Goal: Transaction & Acquisition: Purchase product/service

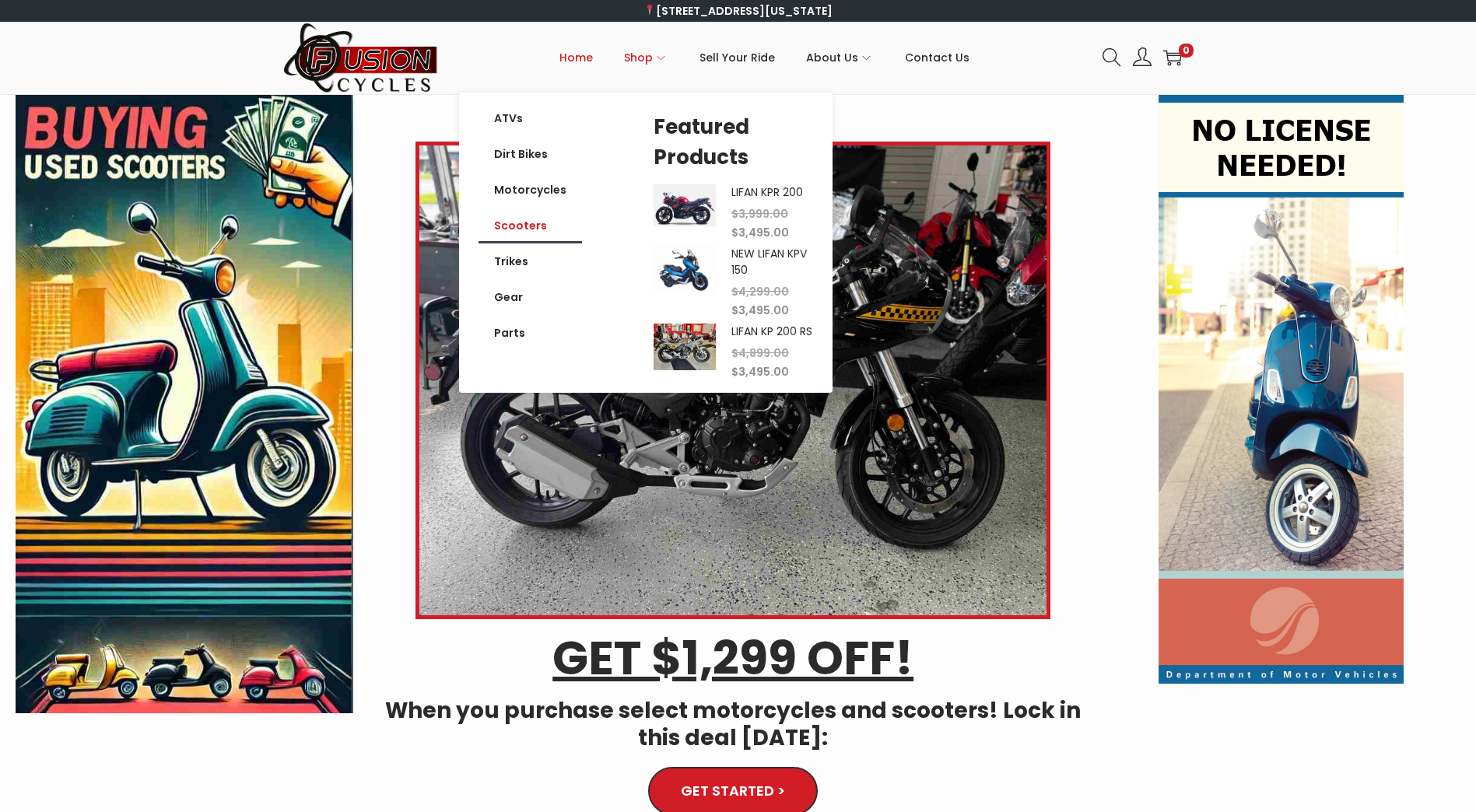
click at [515, 226] on link "Scooters" at bounding box center [530, 226] width 104 height 36
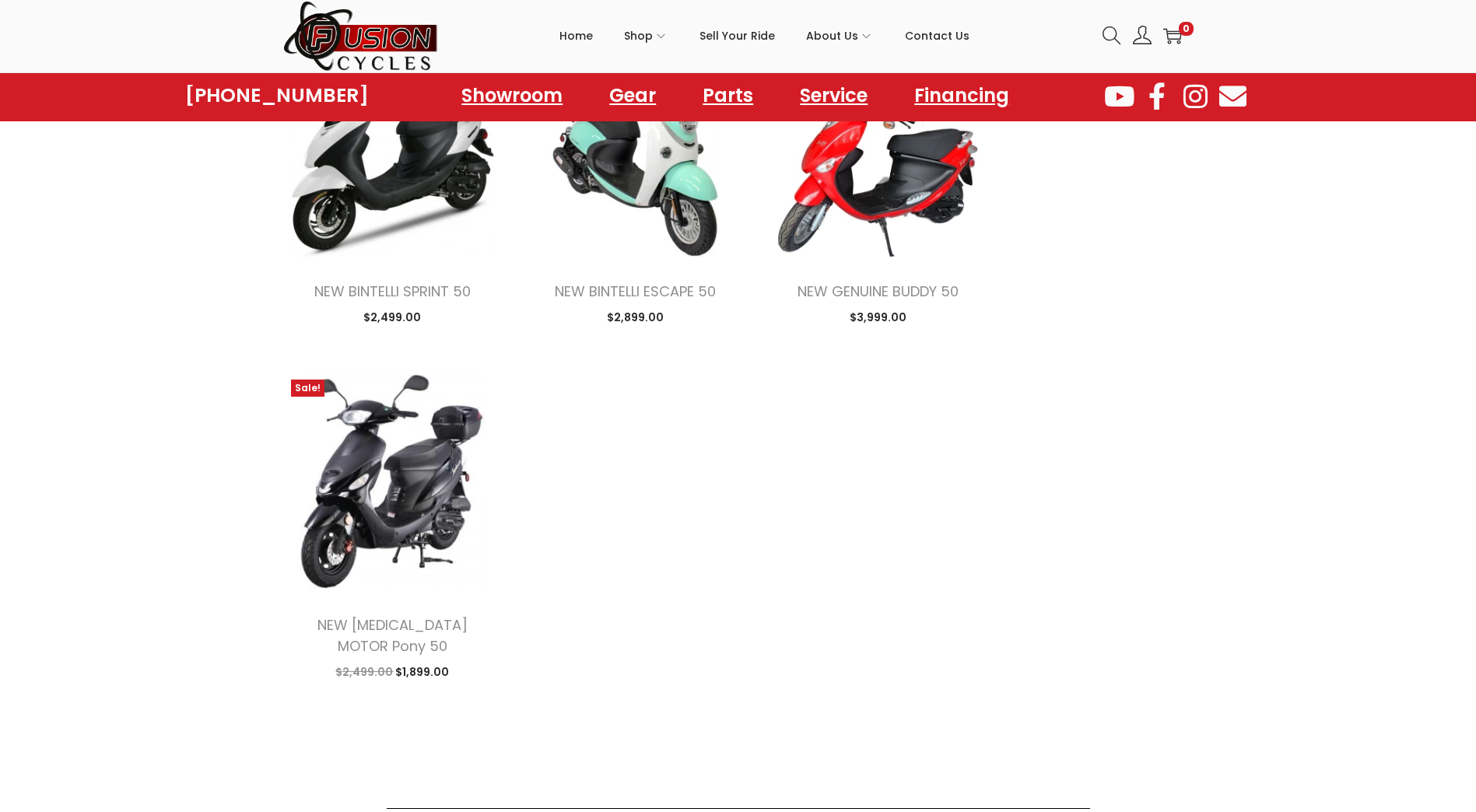
scroll to position [1634, 0]
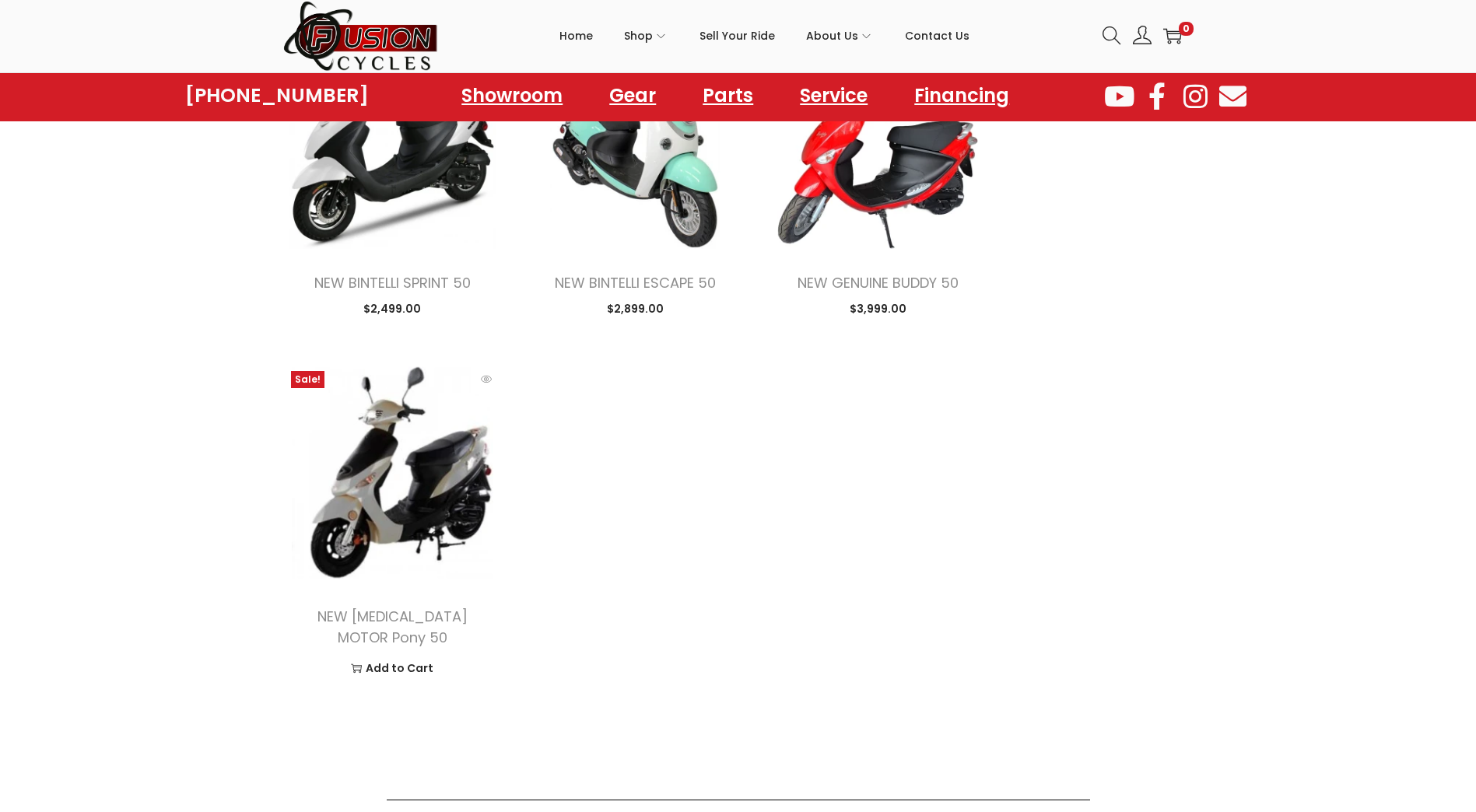
click at [422, 480] on img at bounding box center [392, 473] width 219 height 219
click at [363, 460] on img at bounding box center [392, 473] width 219 height 219
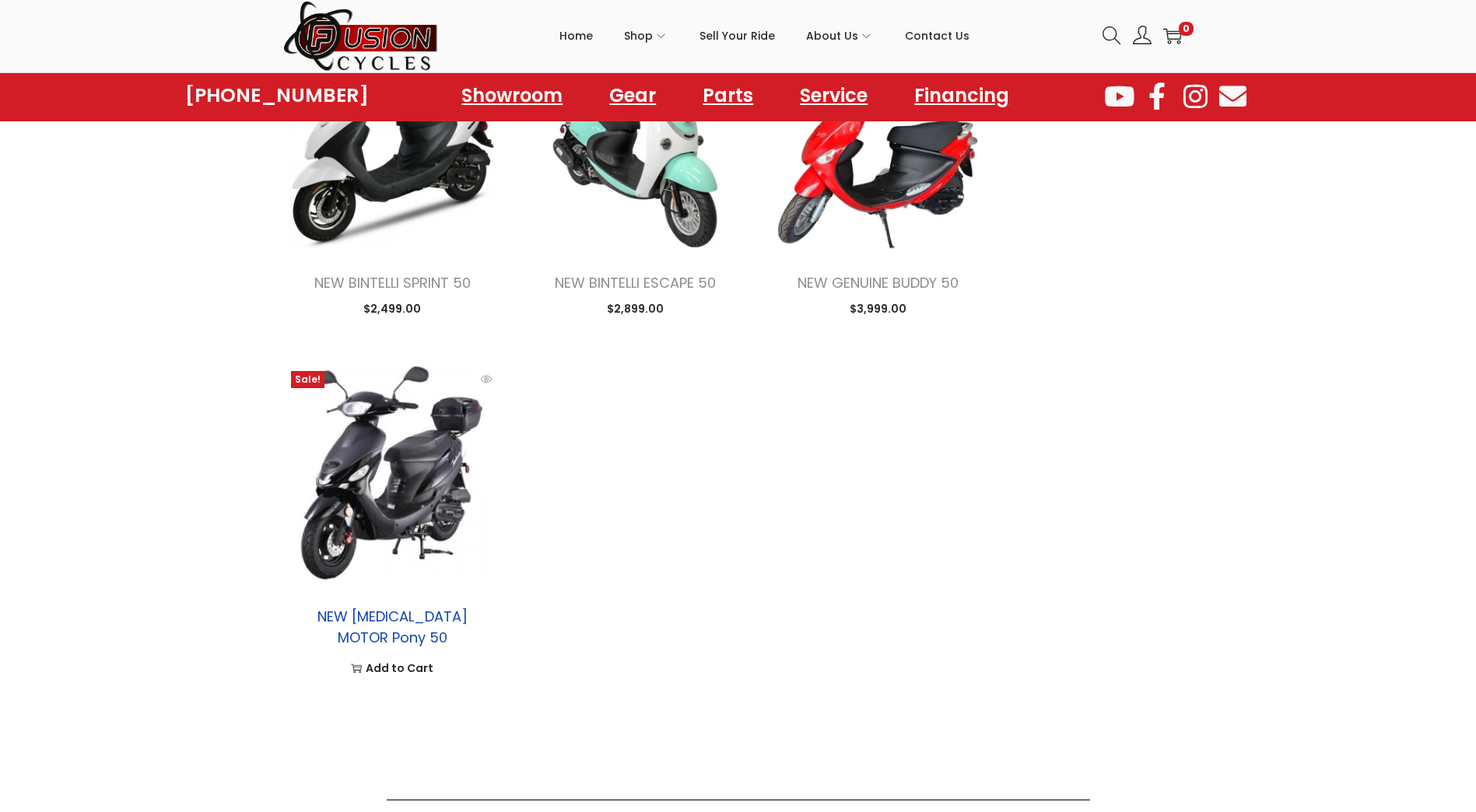
click at [399, 623] on link "NEW TAO MOTOR Pony 50" at bounding box center [392, 627] width 150 height 41
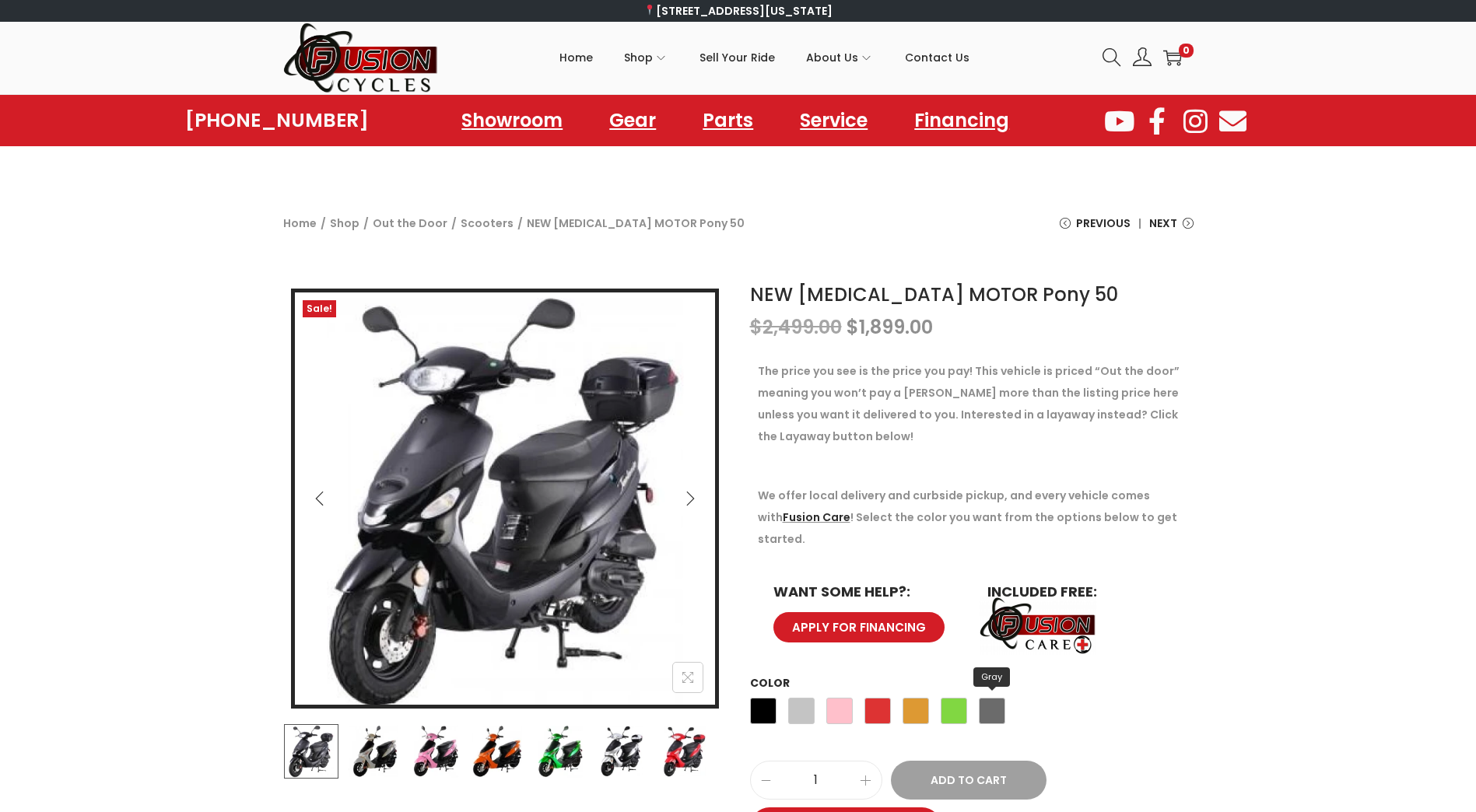
click at [994, 698] on span "Gray" at bounding box center [991, 711] width 27 height 27
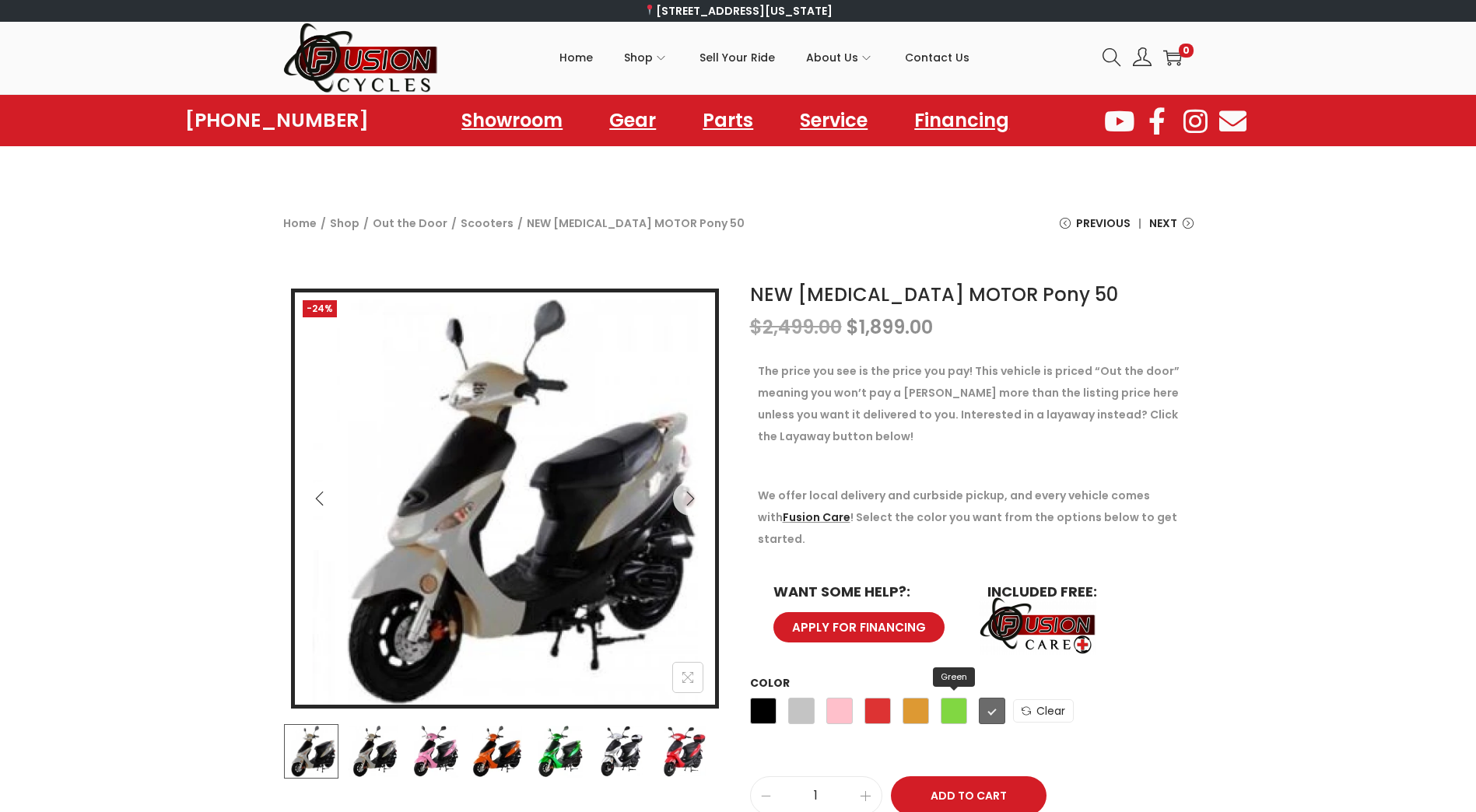
click at [945, 698] on span "Green" at bounding box center [953, 711] width 27 height 27
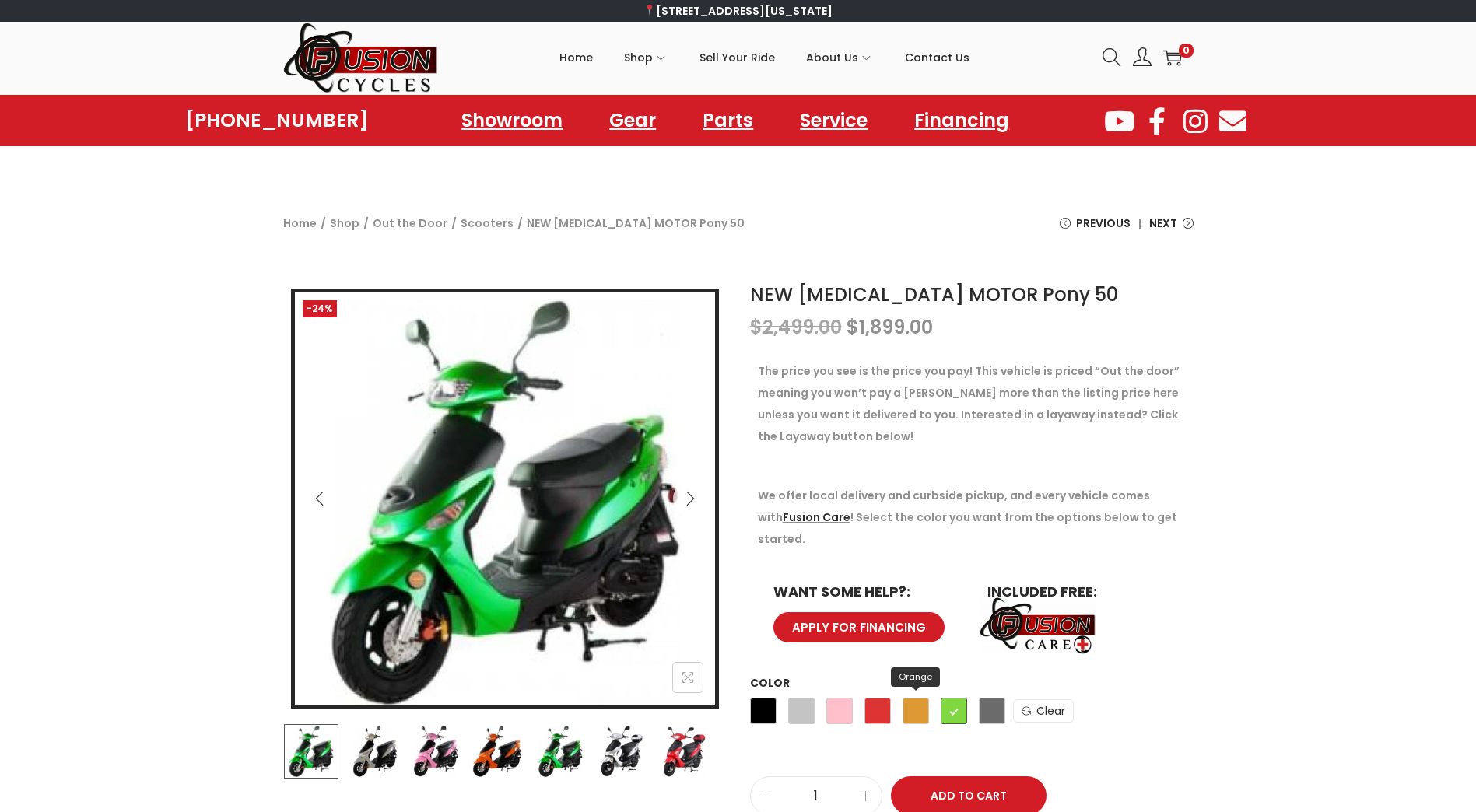
click at [920, 698] on span "Orange" at bounding box center [916, 711] width 27 height 27
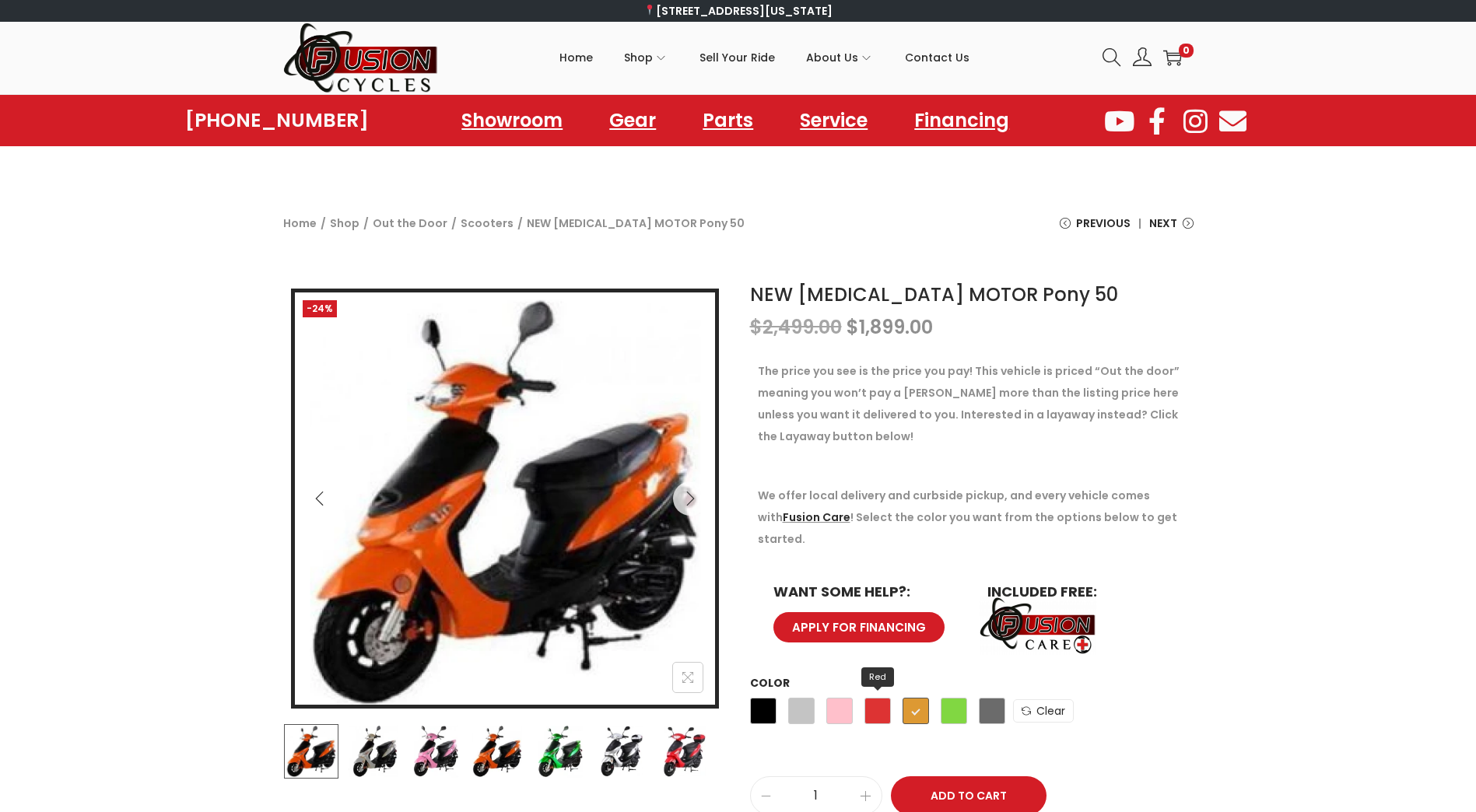
click at [877, 698] on span "Red" at bounding box center [878, 711] width 27 height 27
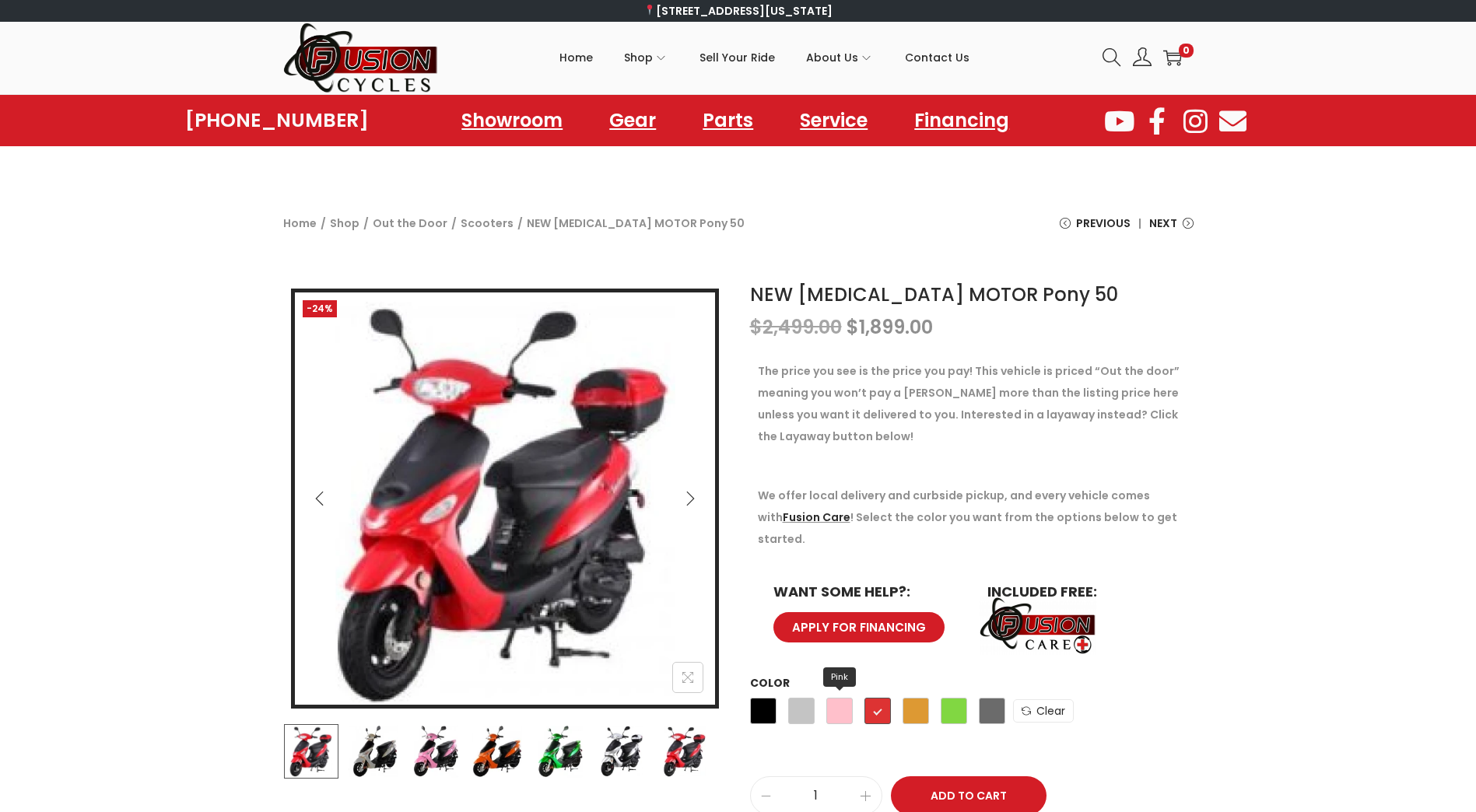
click at [838, 698] on span "Pink" at bounding box center [840, 711] width 27 height 27
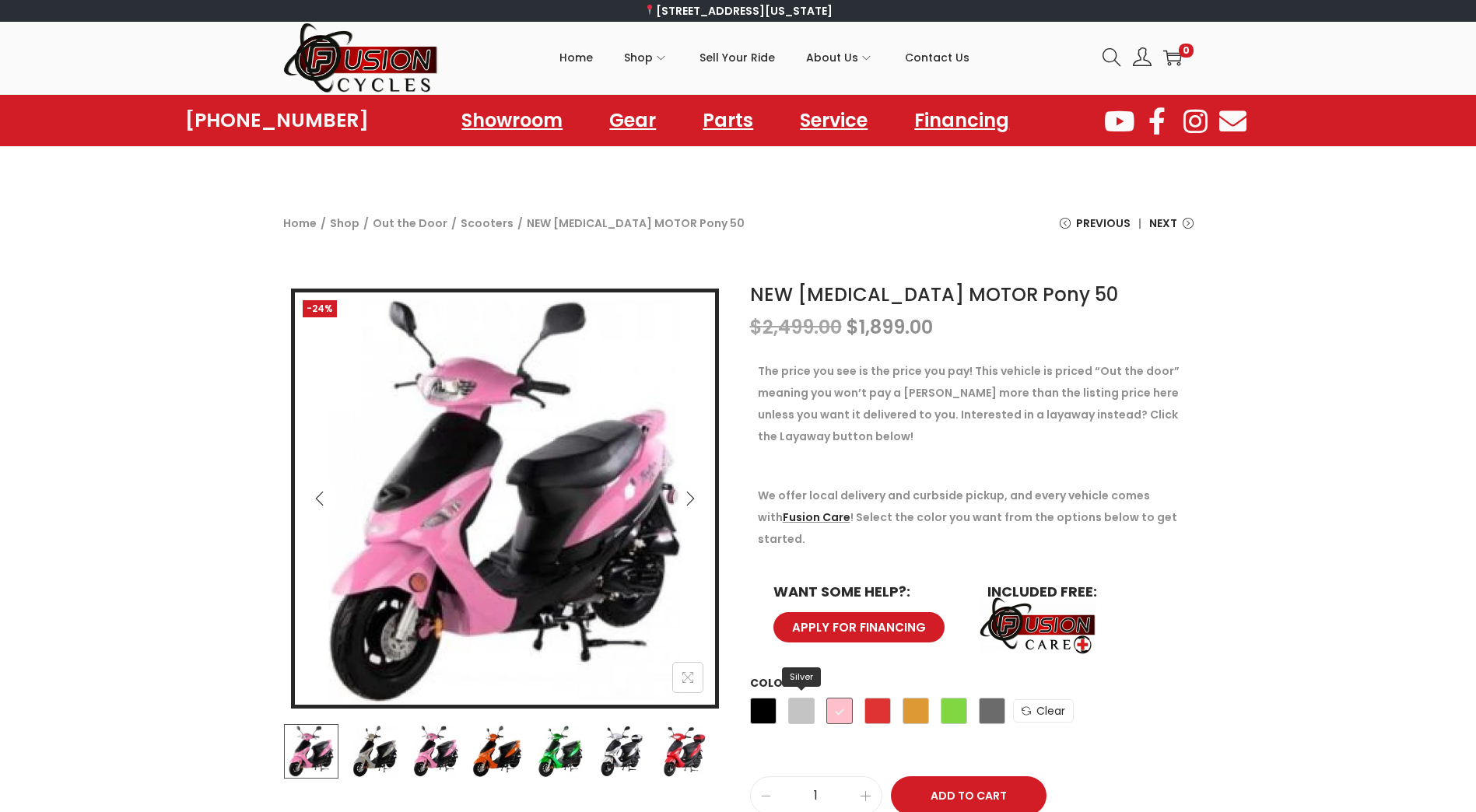
click at [795, 698] on span "Silver" at bounding box center [801, 711] width 27 height 27
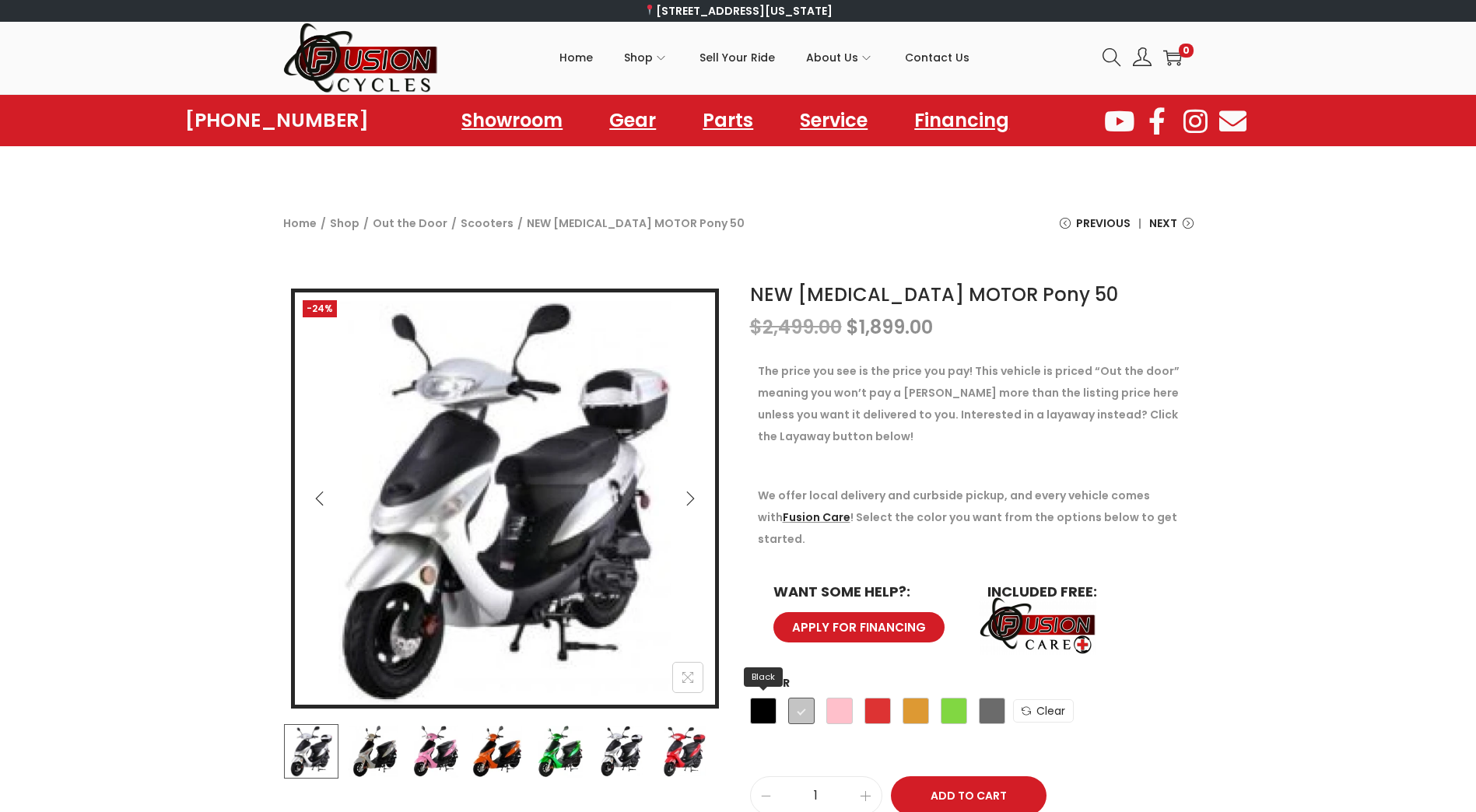
click at [760, 698] on span "Black" at bounding box center [763, 711] width 27 height 27
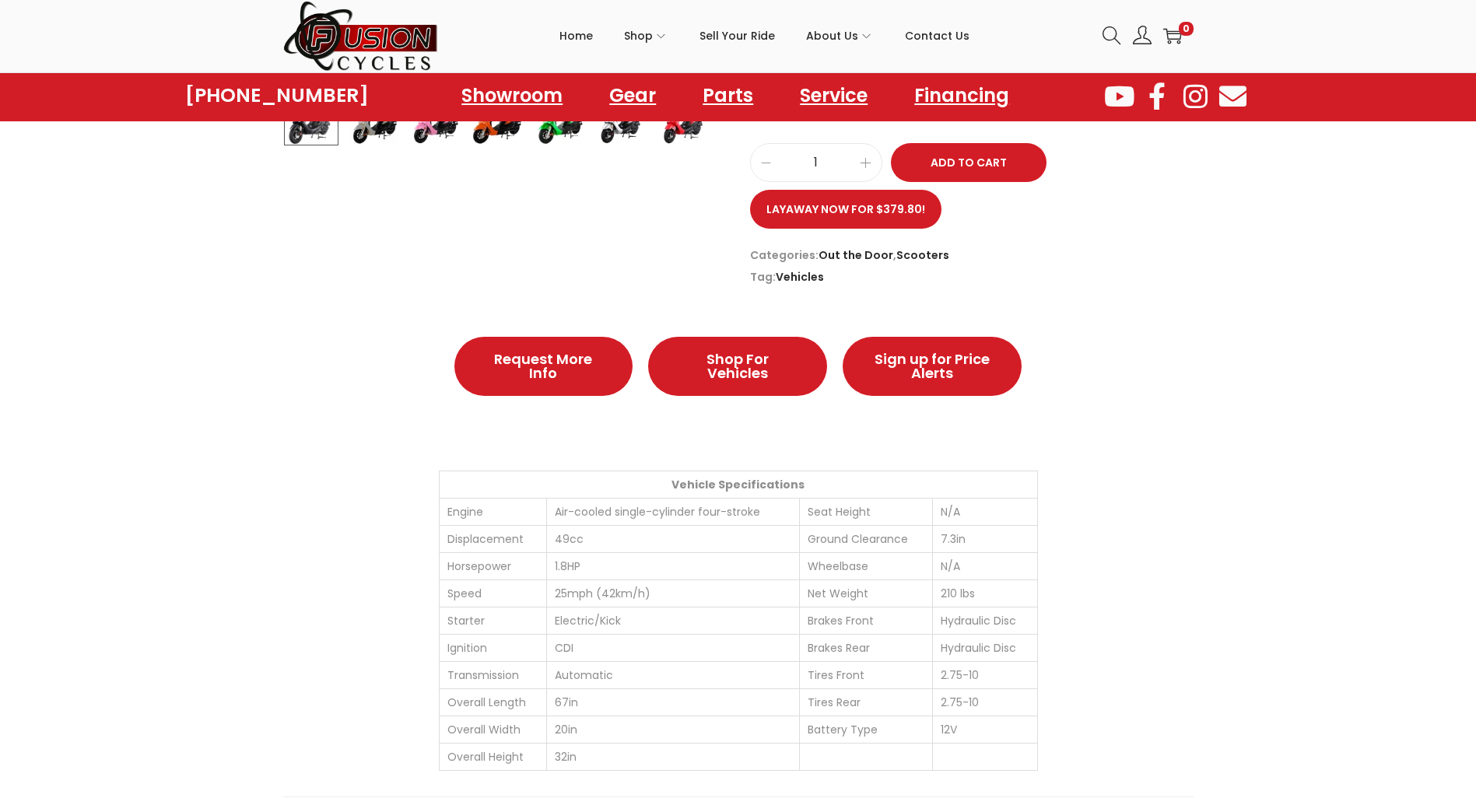
scroll to position [700, 0]
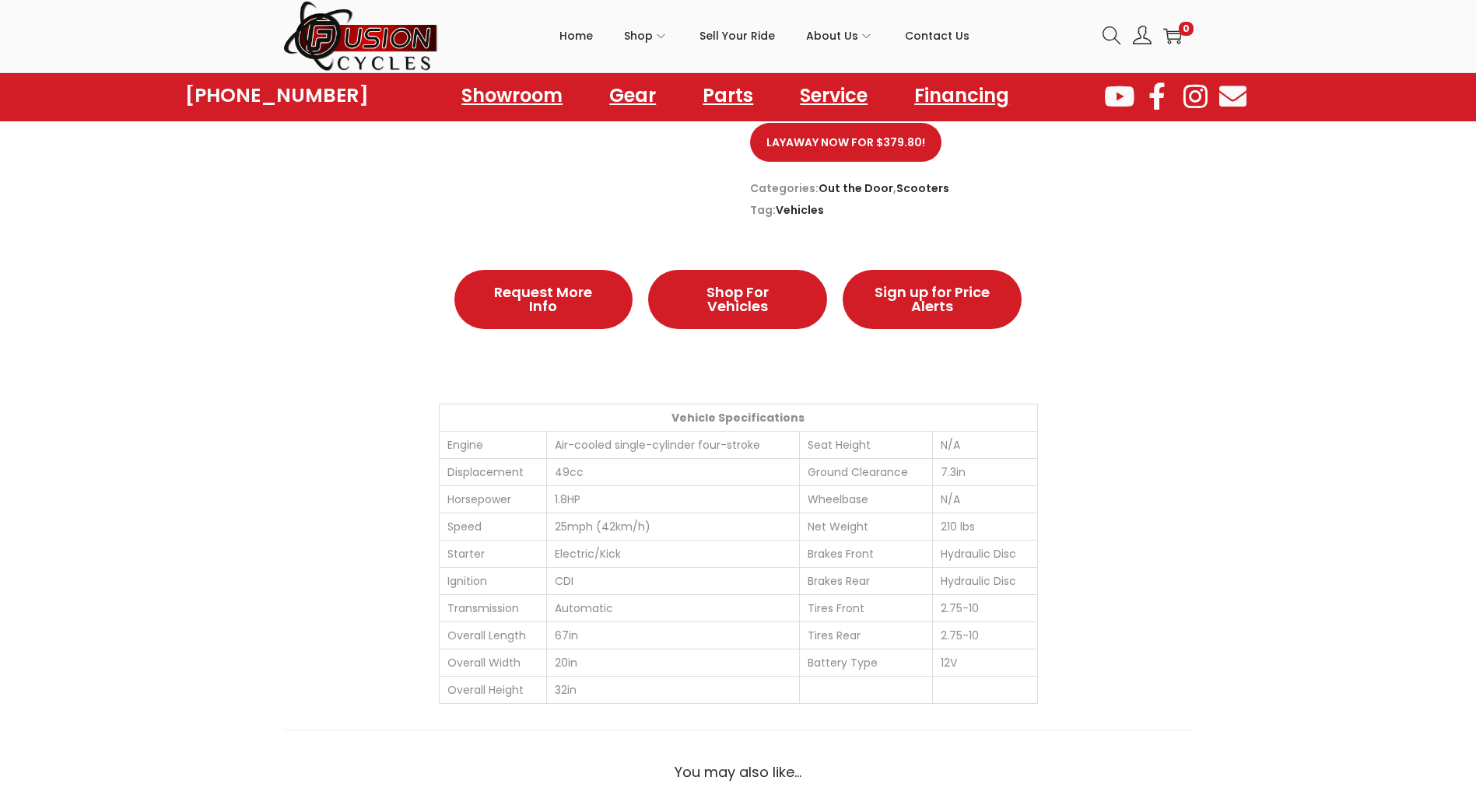
click at [1072, 530] on div "Description Description Request More Info Shop For Vehicles Sign up for Price A…" at bounding box center [738, 479] width 910 height 501
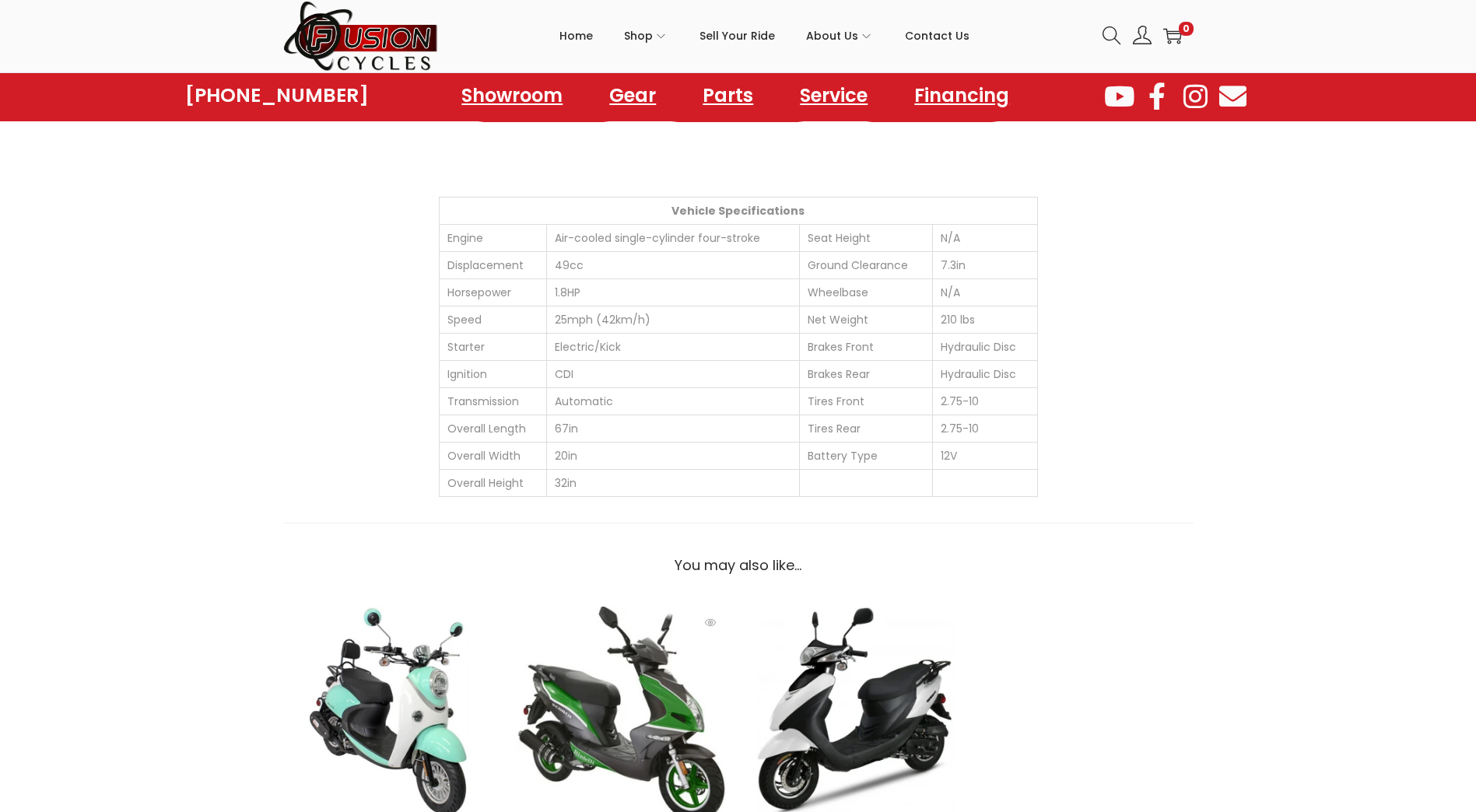
scroll to position [1089, 0]
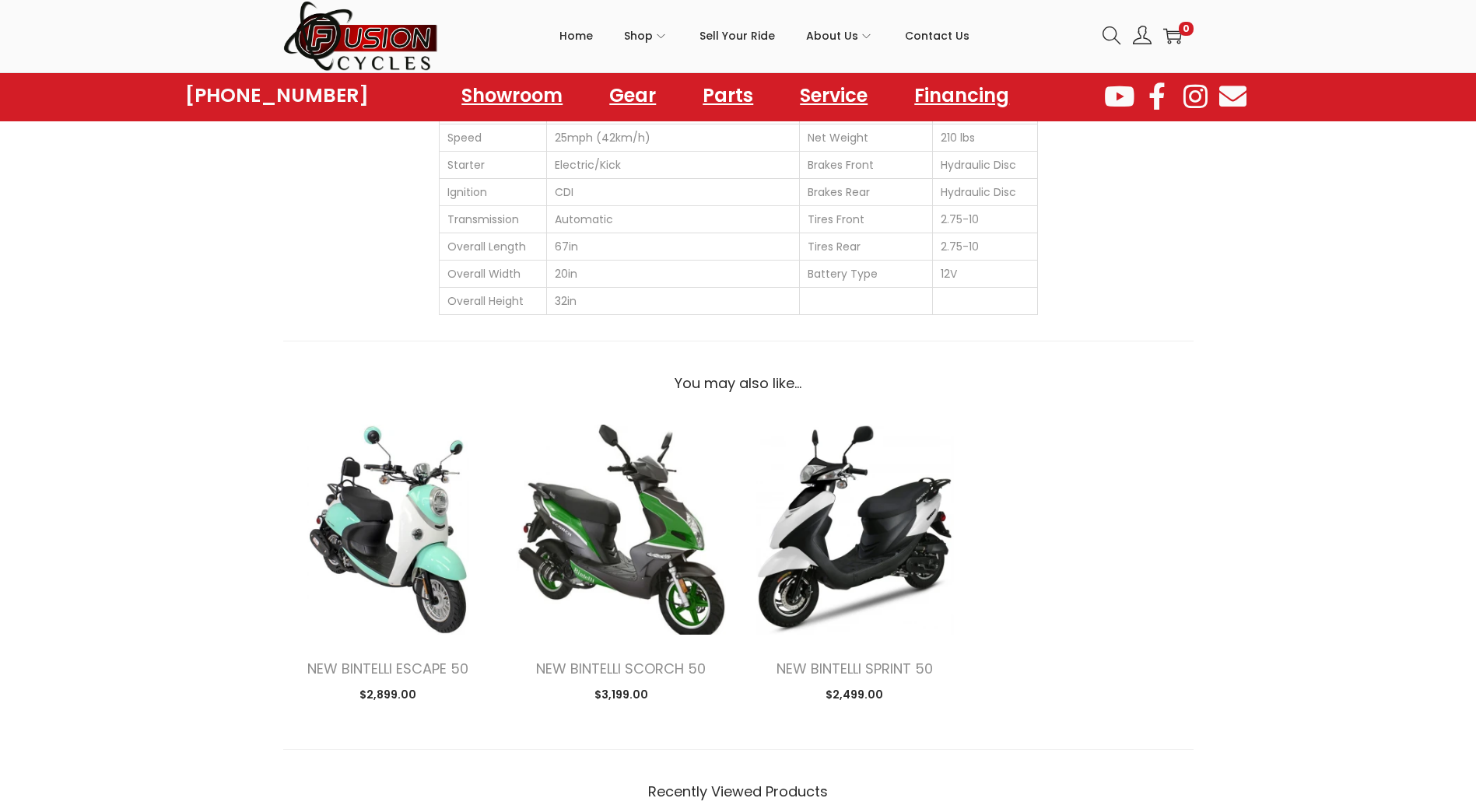
click at [1037, 557] on ul "NEW BINTELLI ESCAPE 50 $ 2,899.00 image/svg+xml Reserve Now This product has mu…" at bounding box center [738, 586] width 910 height 325
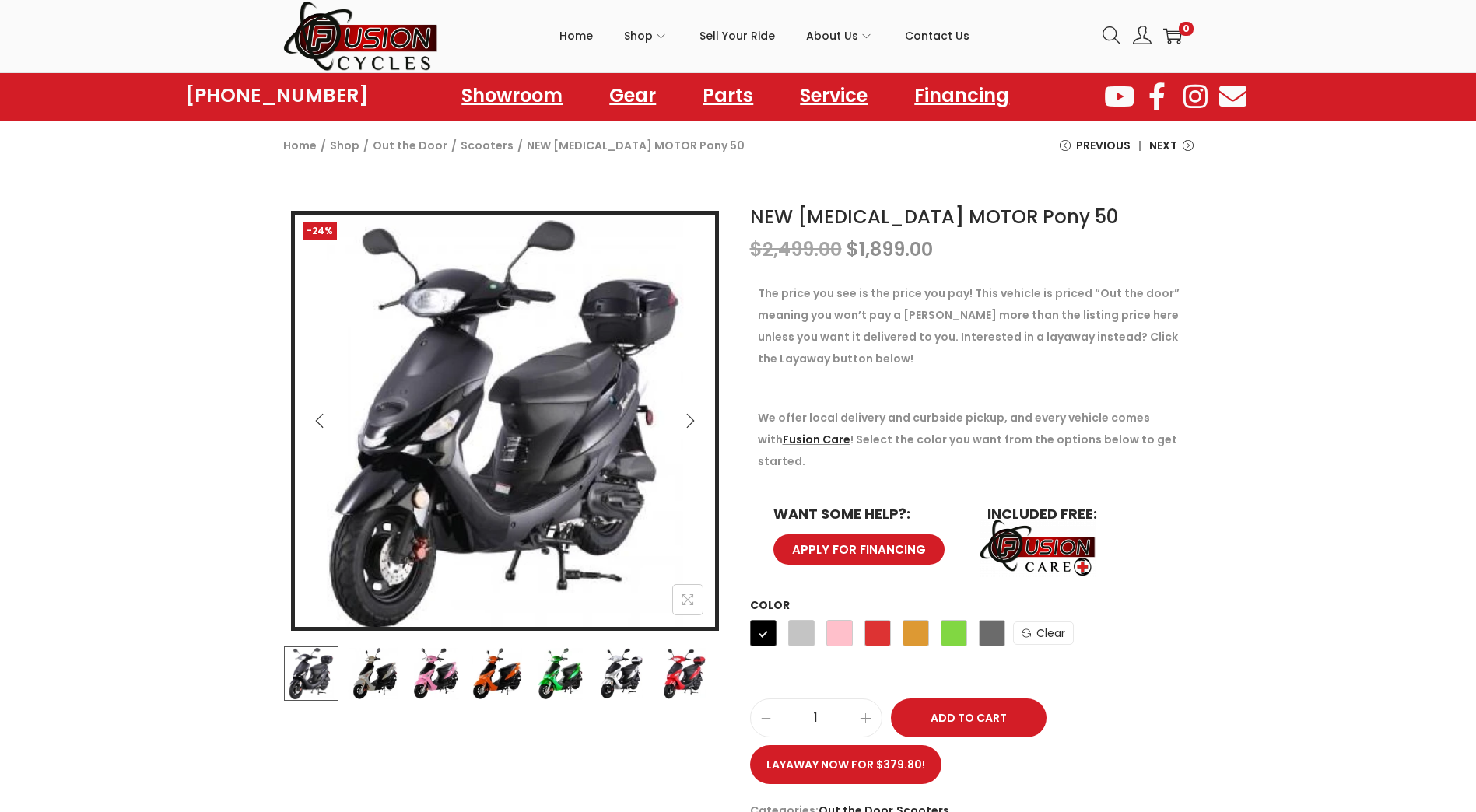
scroll to position [0, 0]
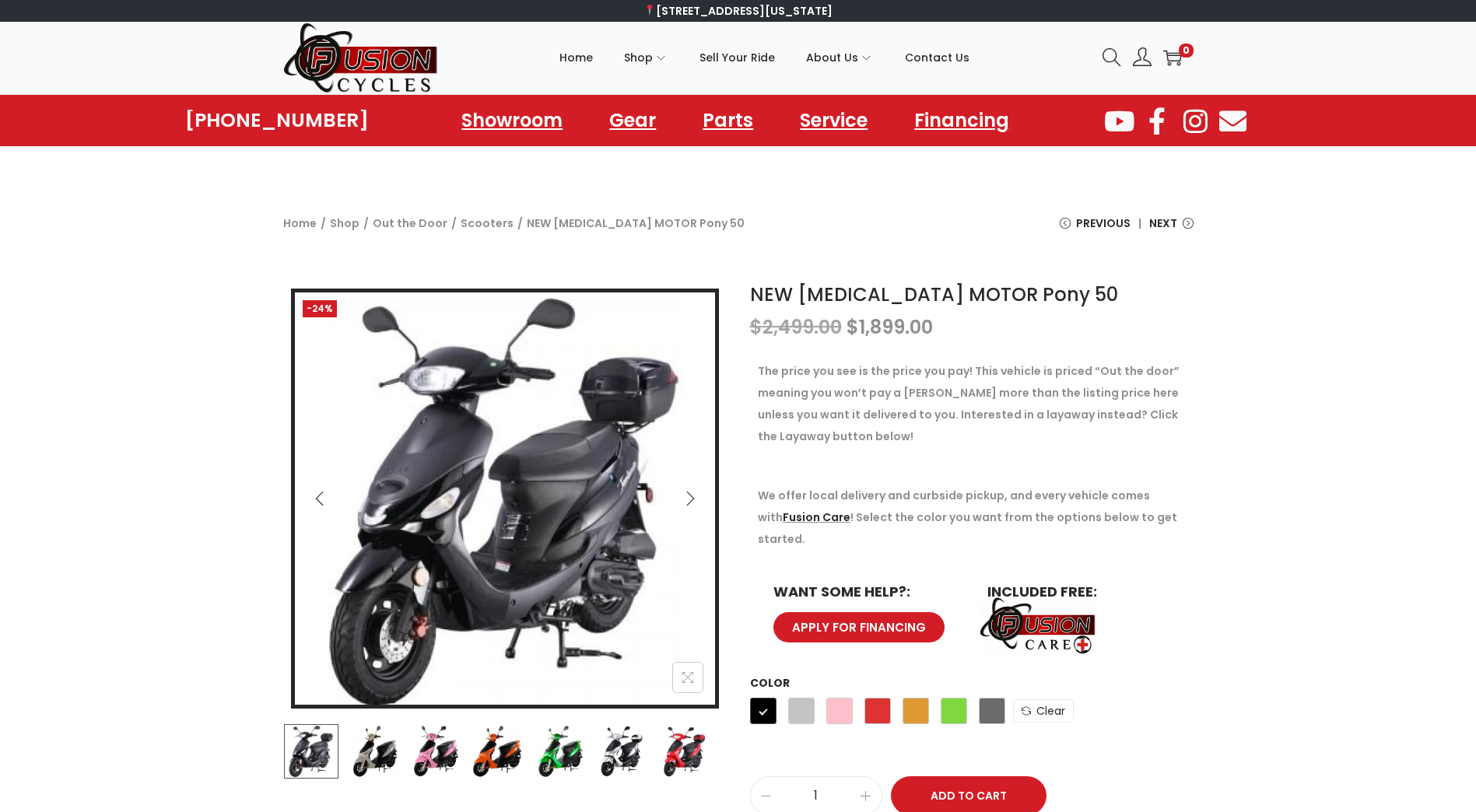
click at [1222, 465] on div "-24% NEW [MEDICAL_DATA] MOTOR Pony 50 $ 2,499.00 Original price was: $2,499.00.…" at bounding box center [738, 600] width 1476 height 656
click at [1140, 457] on p at bounding box center [972, 466] width 428 height 22
click at [1060, 372] on p "The price you see is the price you pay! This vehicle is priced “Out the door” m…" at bounding box center [972, 404] width 428 height 87
click at [1043, 325] on p "$ 2,499.00 Original price was: $2,499.00. $ 1,899.00 Current price is: $1,899.0…" at bounding box center [972, 327] width 444 height 22
